Goal: Transaction & Acquisition: Purchase product/service

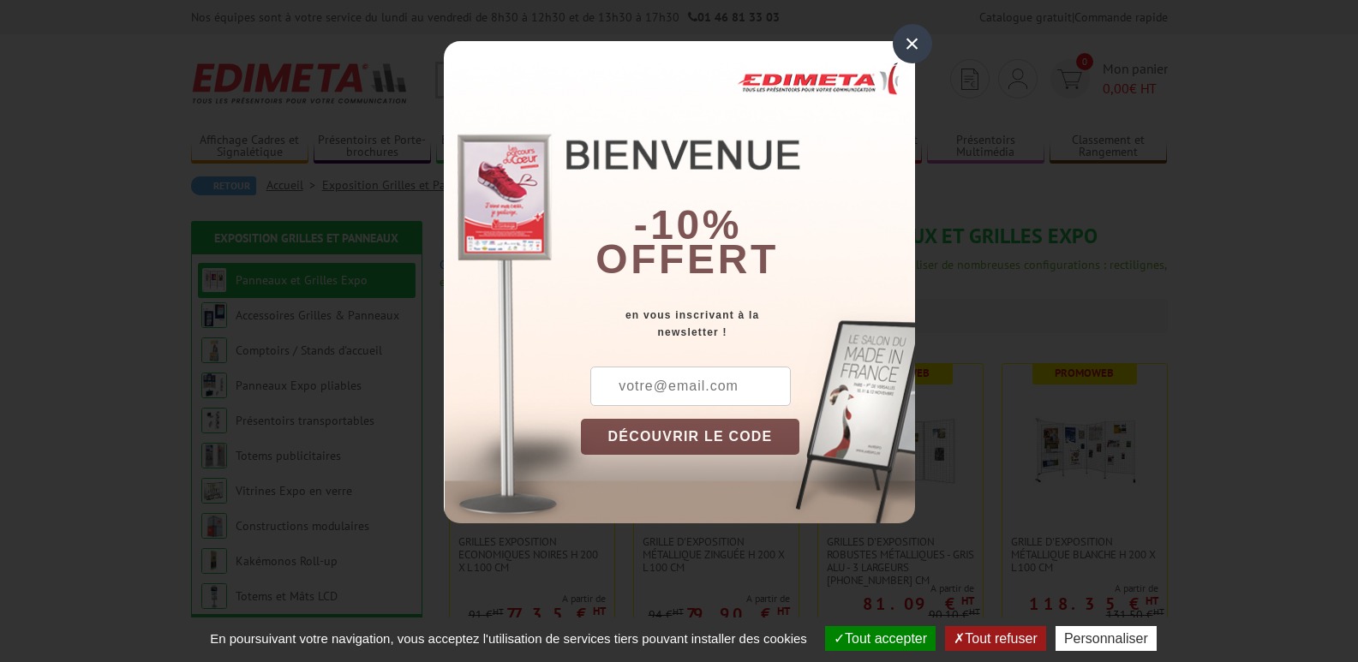
click at [912, 43] on div "×" at bounding box center [912, 43] width 39 height 39
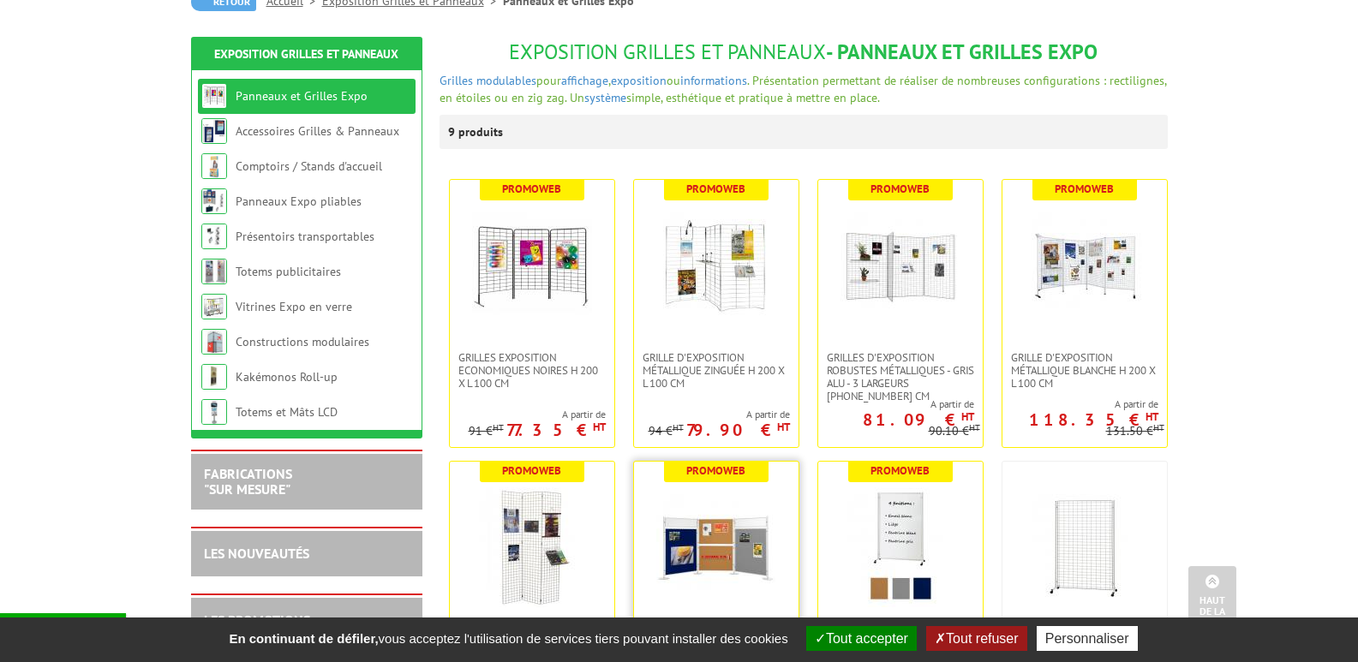
scroll to position [143, 0]
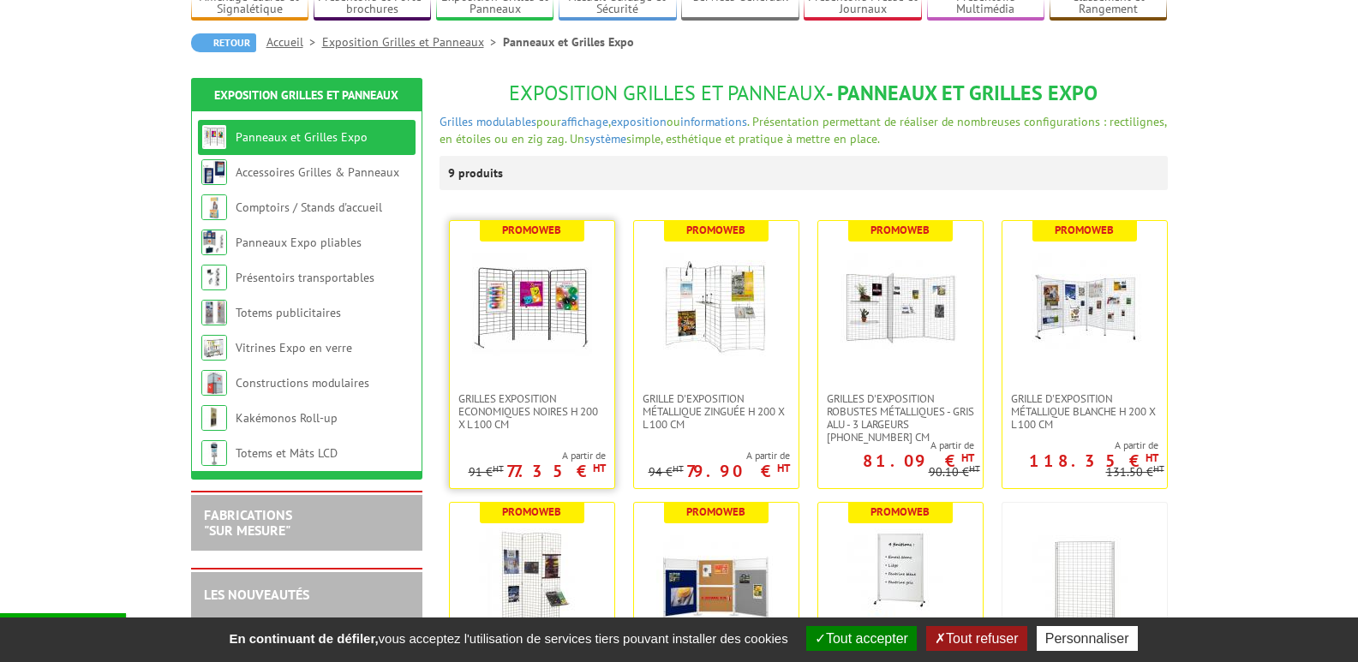
click at [522, 326] on img at bounding box center [532, 307] width 120 height 120
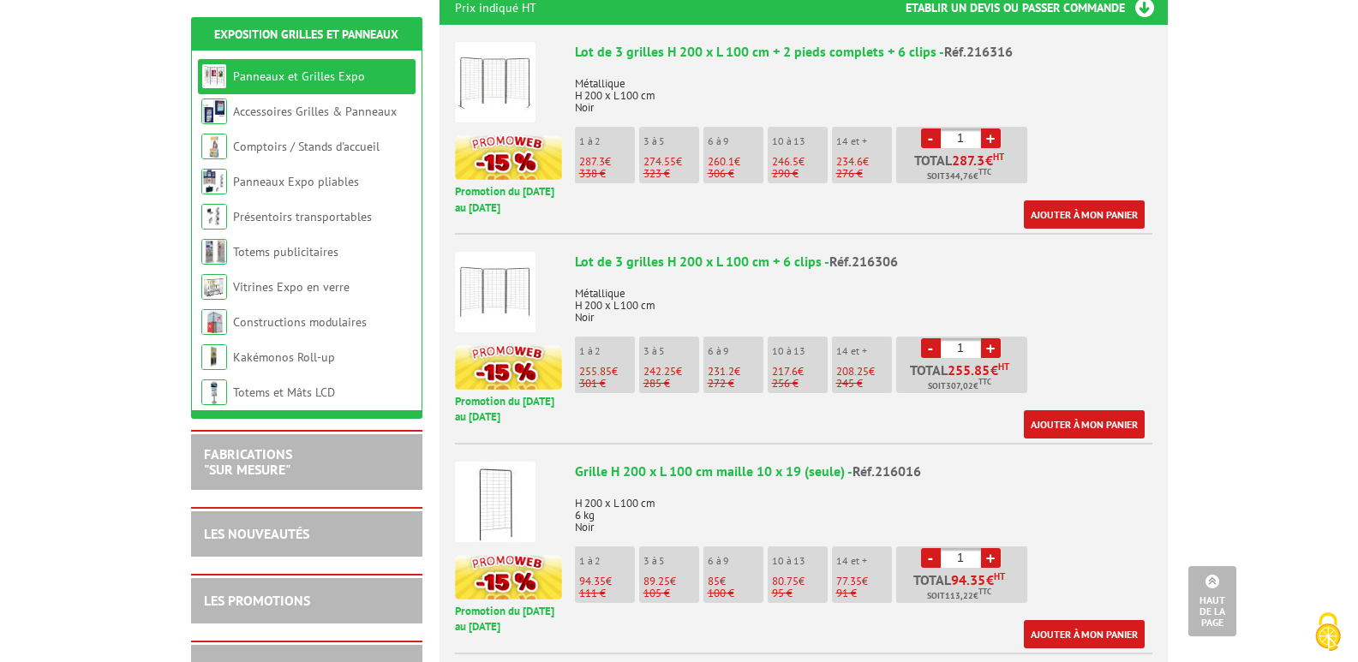
scroll to position [572, 0]
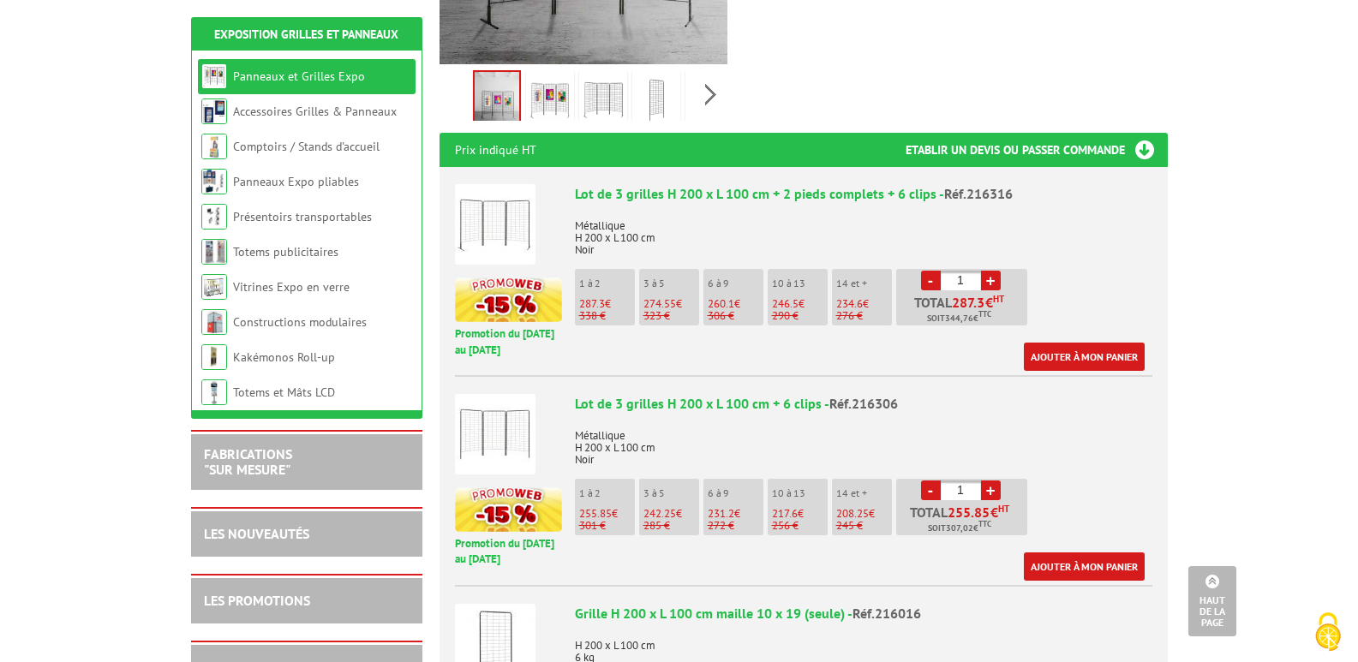
click at [992, 271] on link "+" at bounding box center [991, 281] width 20 height 20
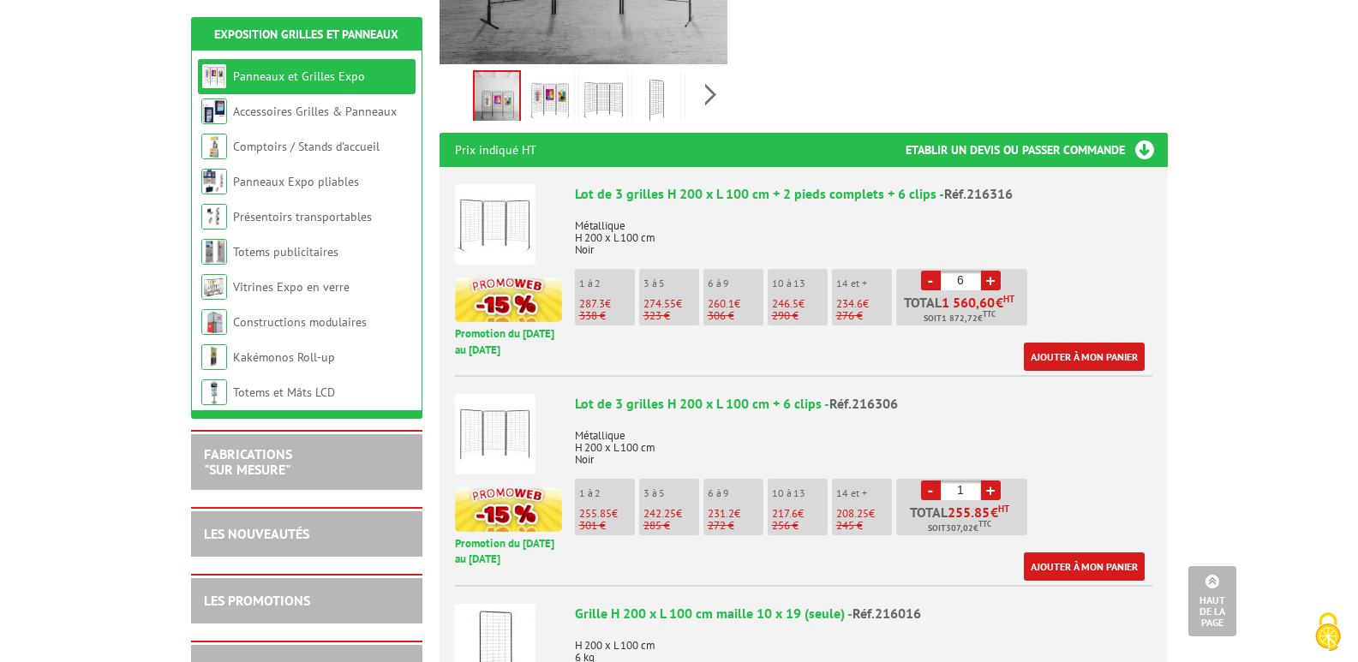
click at [992, 271] on link "+" at bounding box center [991, 281] width 20 height 20
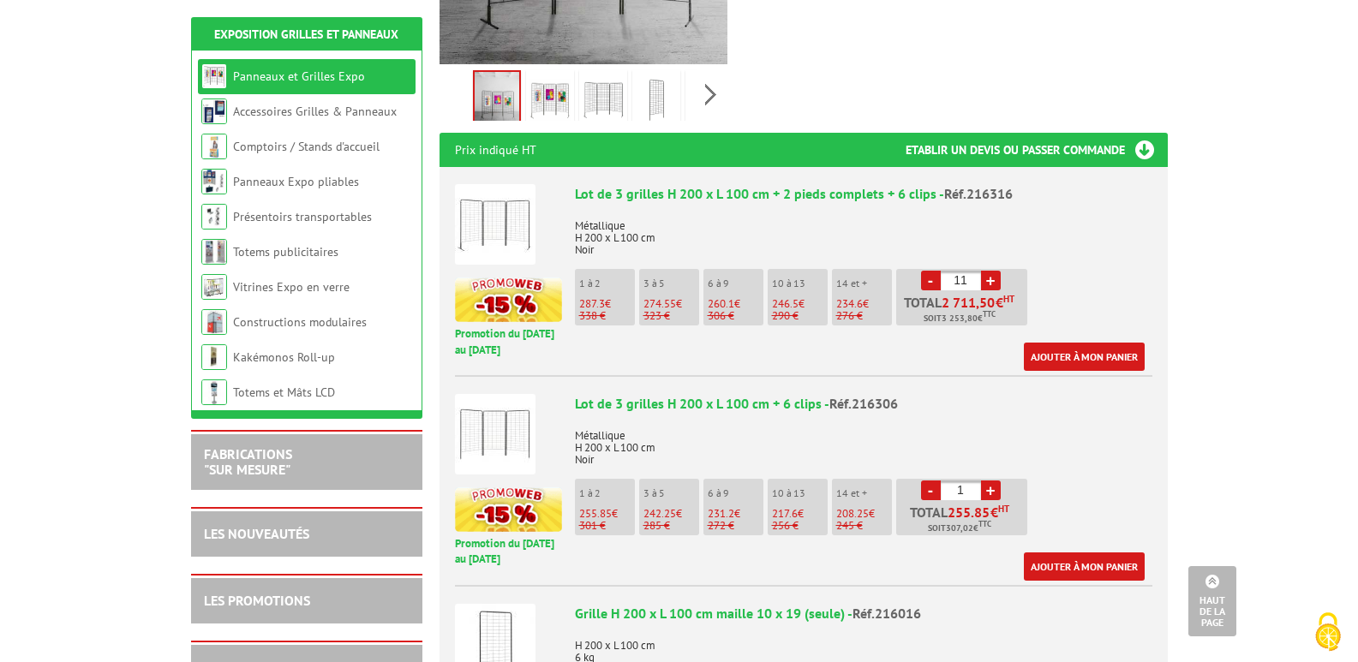
click at [992, 271] on link "+" at bounding box center [991, 281] width 20 height 20
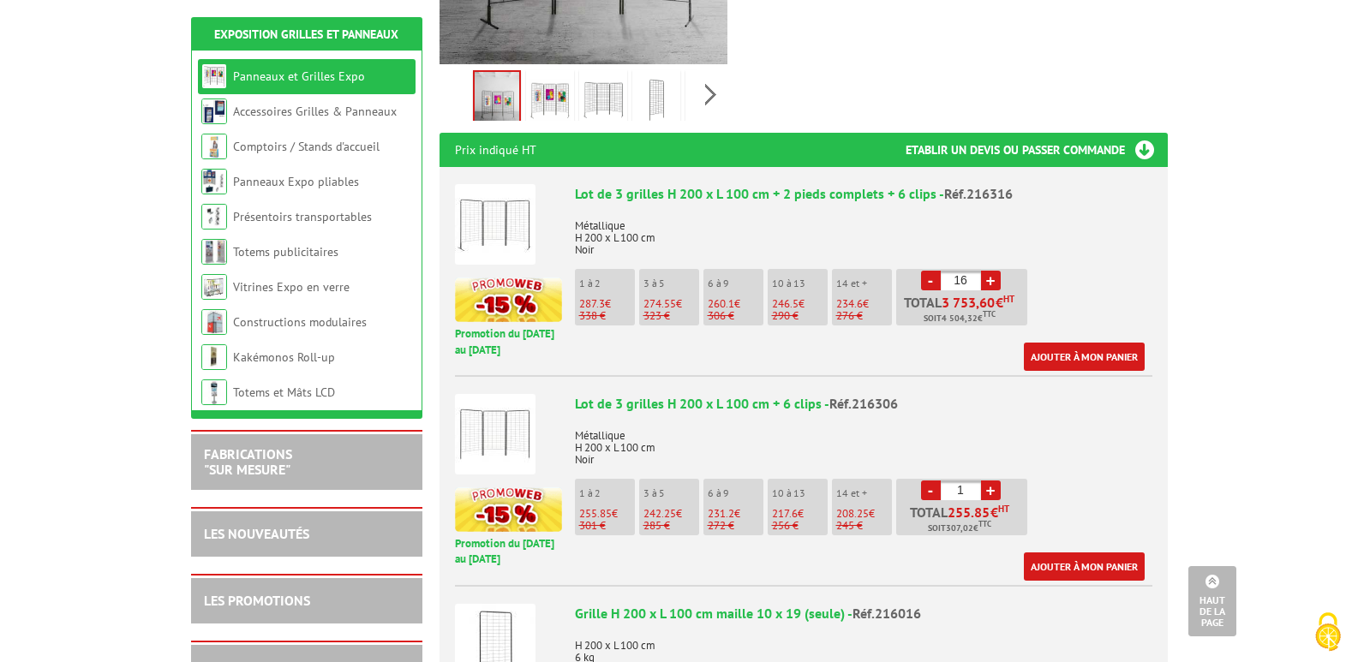
click at [992, 271] on link "+" at bounding box center [991, 281] width 20 height 20
click at [930, 271] on link "-" at bounding box center [931, 281] width 20 height 20
type input "14"
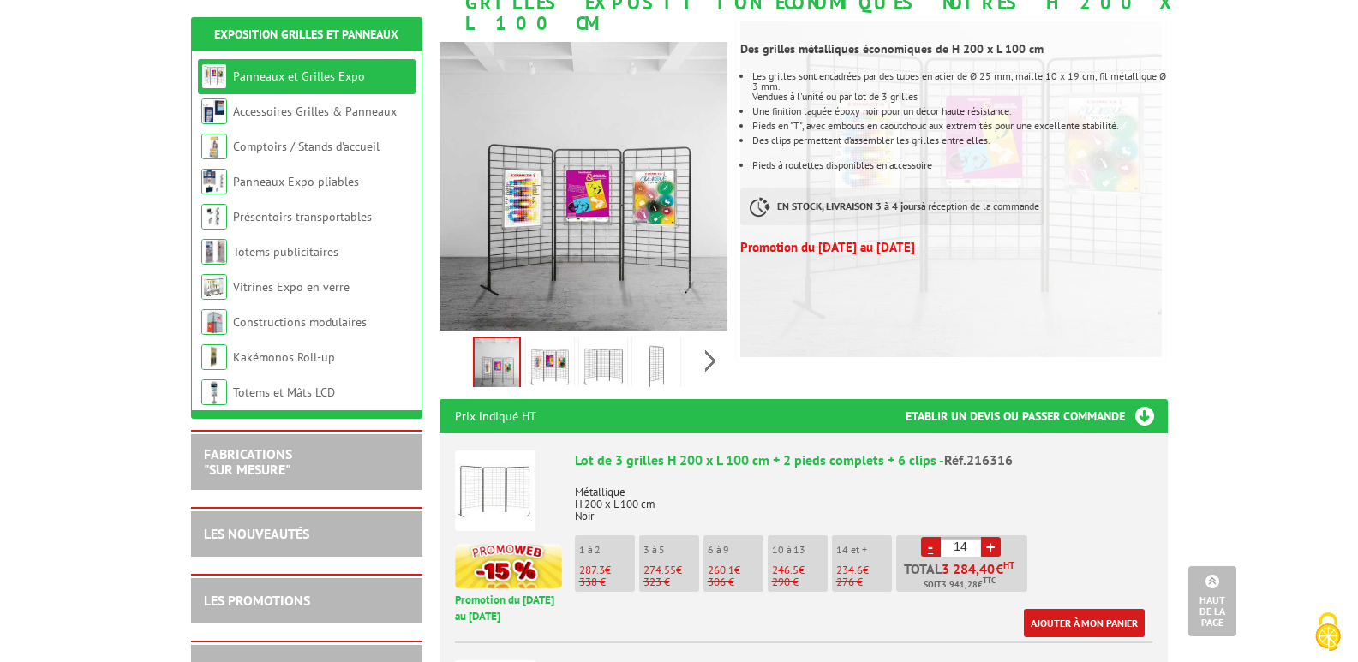
scroll to position [285, 0]
